Goal: Navigation & Orientation: Find specific page/section

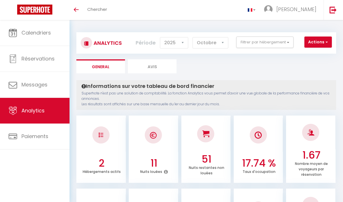
select select "2025"
select select "10"
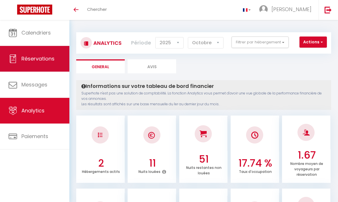
click at [50, 62] on span "Réservations" at bounding box center [37, 58] width 33 height 7
select select "not_cancelled"
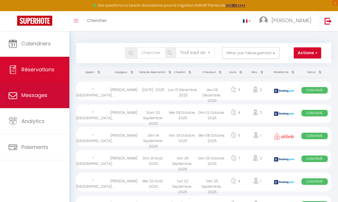
click at [47, 98] on span "Messages" at bounding box center [34, 95] width 26 height 7
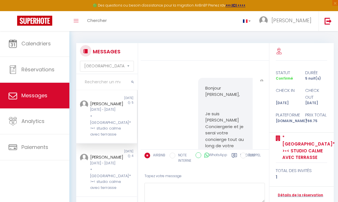
scroll to position [4093, 0]
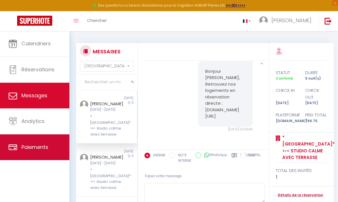
click at [48, 148] on span "Paiements" at bounding box center [34, 147] width 27 height 7
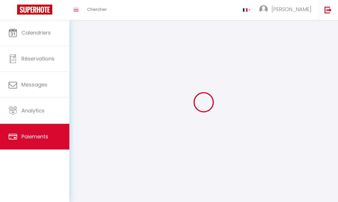
select select "2"
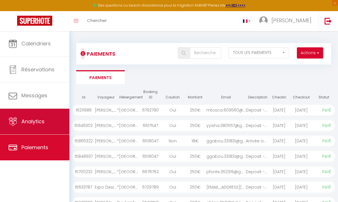
click at [44, 123] on span "Analytics" at bounding box center [32, 121] width 23 height 7
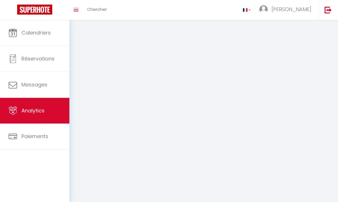
select select "2025"
select select "10"
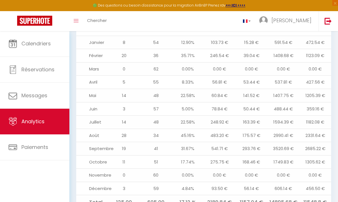
scroll to position [696, 0]
